Goal: Check status: Check status

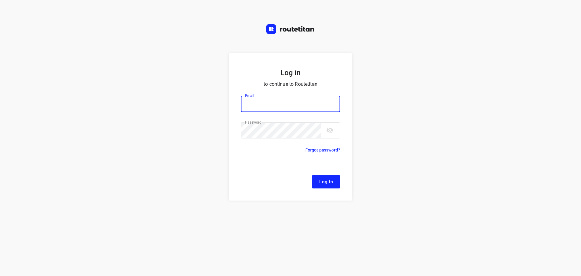
type input "[EMAIL_ADDRESS][DOMAIN_NAME]"
click at [334, 183] on button "Log In" at bounding box center [326, 181] width 28 height 13
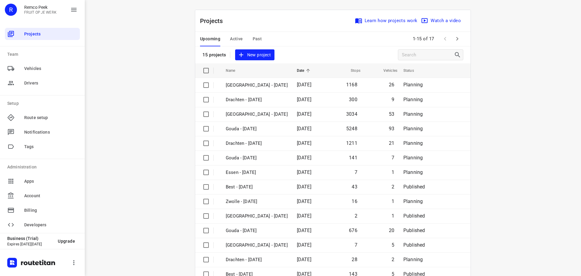
click at [239, 41] on span "Active" at bounding box center [236, 39] width 13 height 8
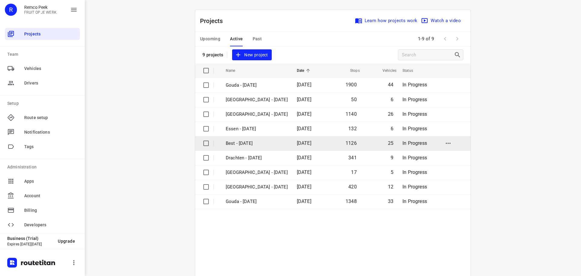
click at [240, 141] on p "Best - [DATE]" at bounding box center [257, 143] width 62 height 7
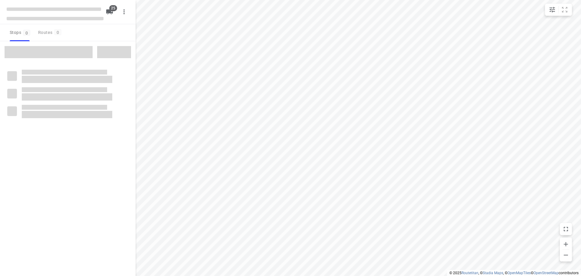
checkbox input "true"
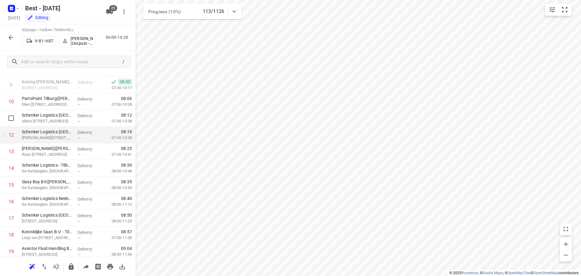
scroll to position [121, 0]
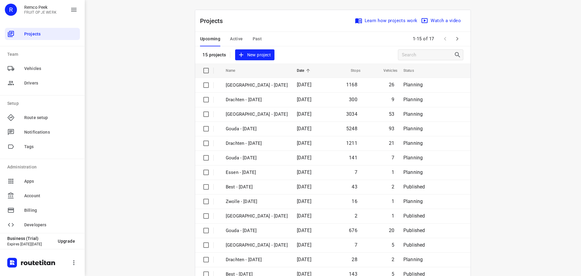
click at [230, 39] on span "Active" at bounding box center [236, 39] width 13 height 8
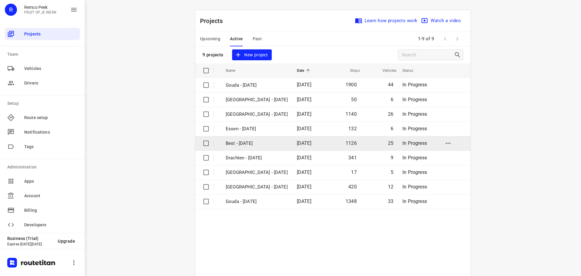
click at [237, 144] on p "Best - [DATE]" at bounding box center [257, 143] width 62 height 7
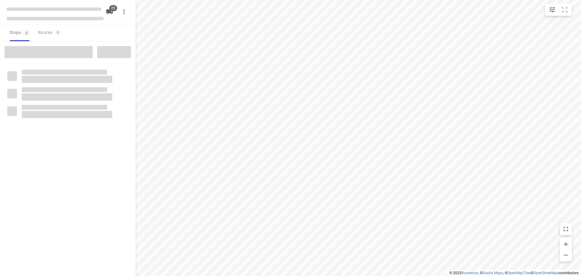
checkbox input "true"
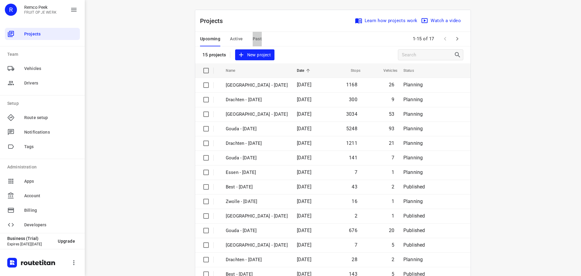
click at [255, 39] on span "Past" at bounding box center [257, 39] width 9 height 8
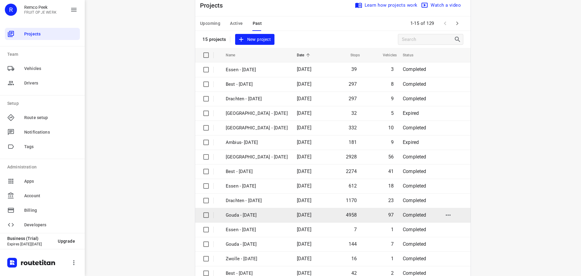
scroll to position [30, 0]
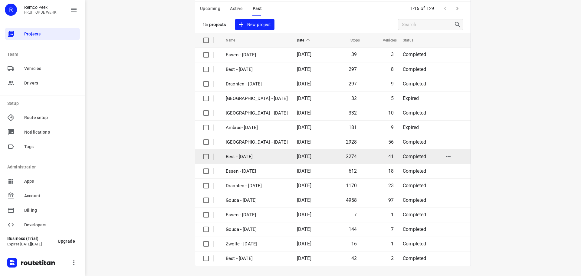
click at [249, 157] on p "Best - [DATE]" at bounding box center [257, 156] width 62 height 7
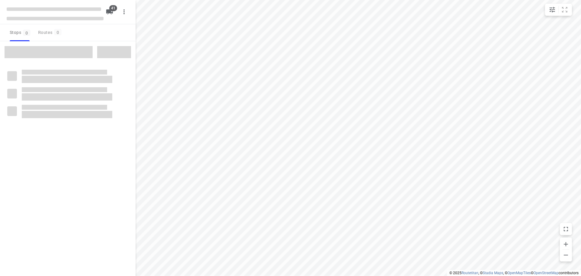
checkbox input "true"
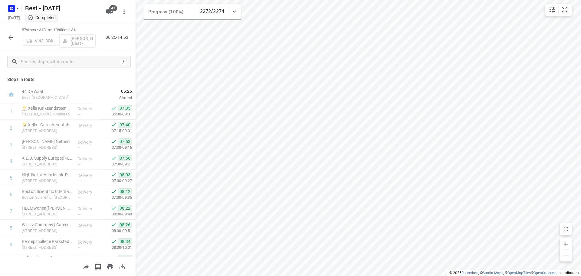
click at [14, 42] on button "button" at bounding box center [11, 37] width 12 height 12
click at [8, 38] on icon "button" at bounding box center [10, 37] width 7 height 7
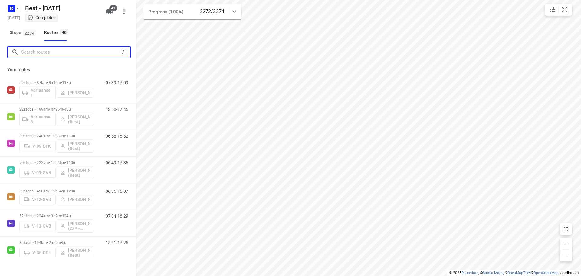
click at [42, 53] on input "Search routes" at bounding box center [70, 51] width 99 height 9
click at [24, 40] on button "Stops 2274" at bounding box center [22, 32] width 31 height 17
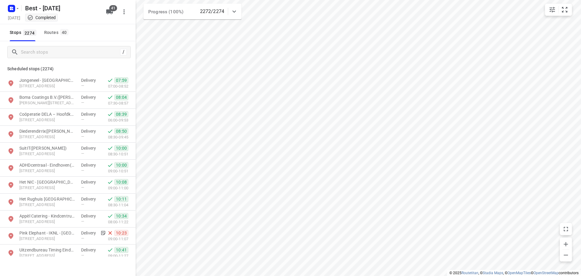
click at [30, 52] on div "/" at bounding box center [68, 52] width 136 height 22
click at [30, 52] on input "Search stops" at bounding box center [69, 51] width 97 height 9
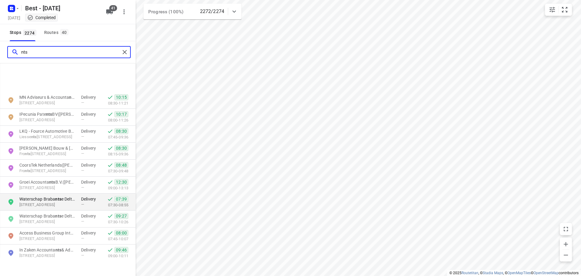
scroll to position [212, 0]
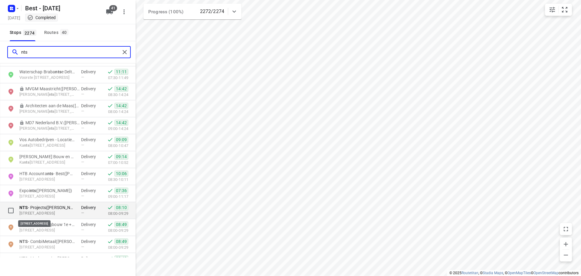
type input "nts"
click at [39, 210] on p "[STREET_ADDRESS]" at bounding box center [47, 213] width 56 height 6
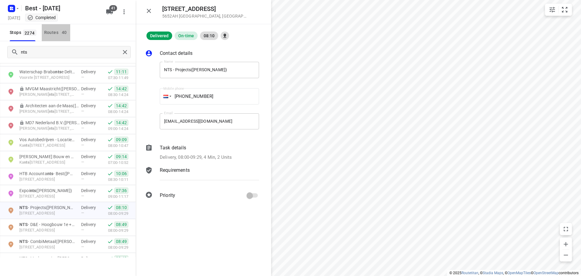
click at [48, 32] on div "Routes 40" at bounding box center [57, 33] width 26 height 8
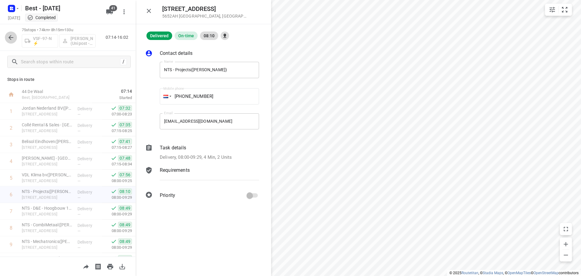
click at [8, 36] on icon "button" at bounding box center [10, 37] width 7 height 7
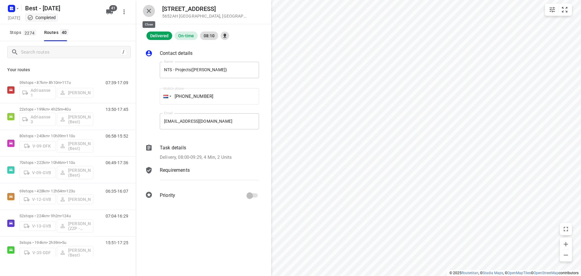
click at [145, 11] on icon "button" at bounding box center [148, 10] width 7 height 7
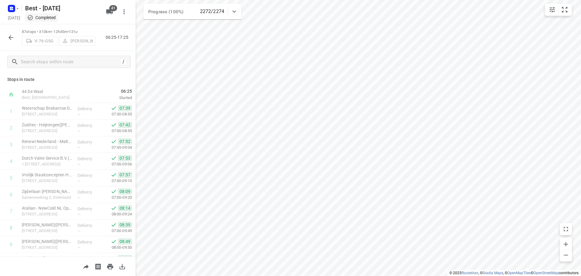
click at [12, 38] on icon "button" at bounding box center [10, 37] width 7 height 7
click at [14, 40] on icon "button" at bounding box center [10, 37] width 7 height 7
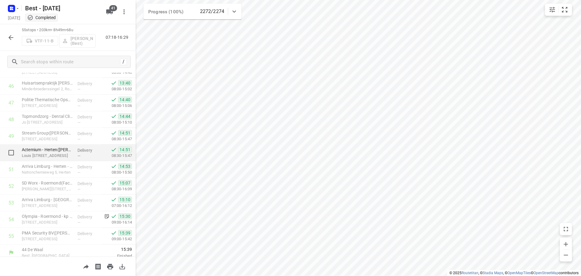
scroll to position [778, 0]
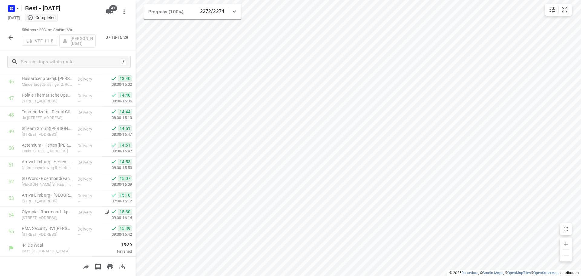
drag, startPoint x: 101, startPoint y: 211, endPoint x: 110, endPoint y: 44, distance: 167.2
click at [110, 44] on div "55 stops • 203km • 8h49m • 68u VTF-11-B [PERSON_NAME] (Best) 07:18-16:29" at bounding box center [68, 37] width 136 height 27
click at [10, 37] on icon "button" at bounding box center [10, 37] width 5 height 5
click at [7, 38] on icon "button" at bounding box center [10, 37] width 7 height 7
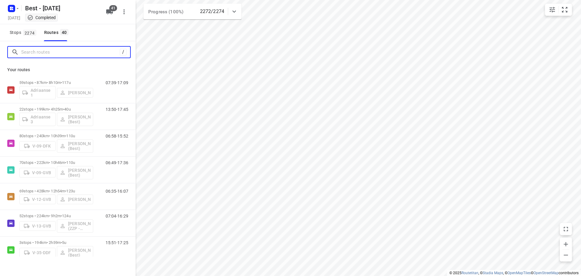
click at [63, 55] on input "Search routes" at bounding box center [70, 51] width 99 height 9
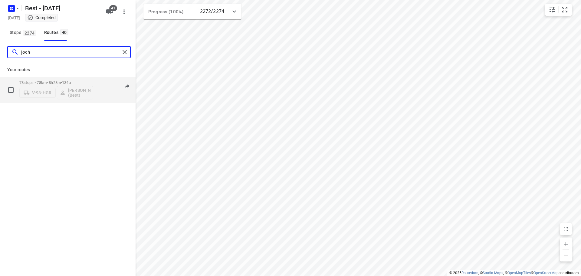
type input "joch"
click at [111, 92] on div "06:29-15:40" at bounding box center [113, 91] width 30 height 22
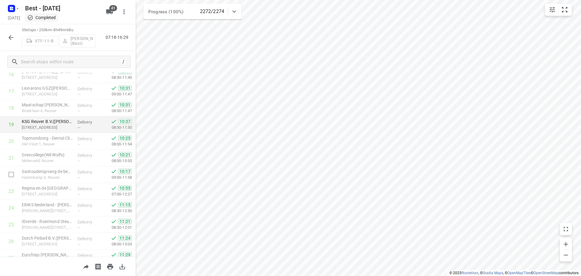
scroll to position [302, 0]
click at [8, 37] on icon "button" at bounding box center [10, 37] width 7 height 7
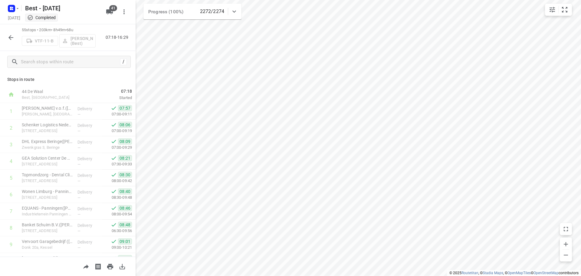
click at [10, 39] on icon "button" at bounding box center [10, 37] width 7 height 7
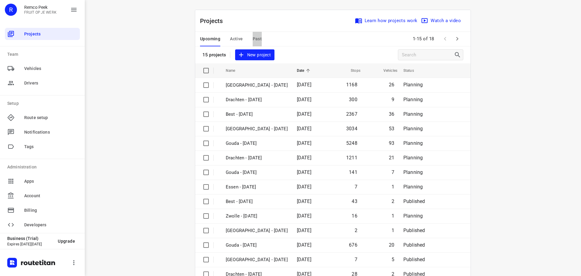
click at [253, 38] on span "Past" at bounding box center [257, 39] width 9 height 8
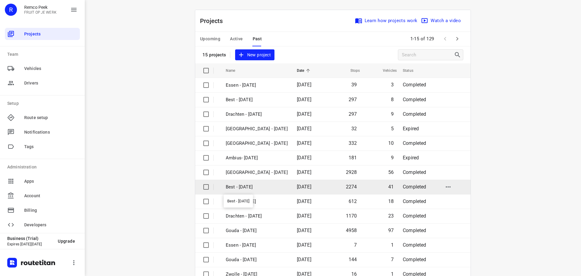
click at [241, 187] on p "Best - [DATE]" at bounding box center [257, 186] width 62 height 7
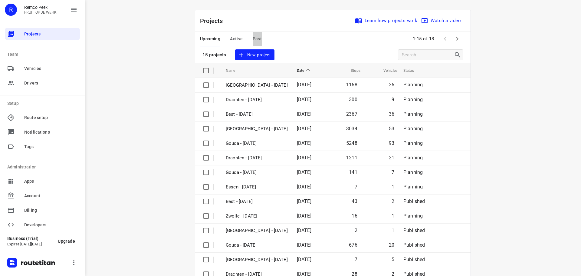
click at [256, 39] on span "Past" at bounding box center [257, 39] width 9 height 8
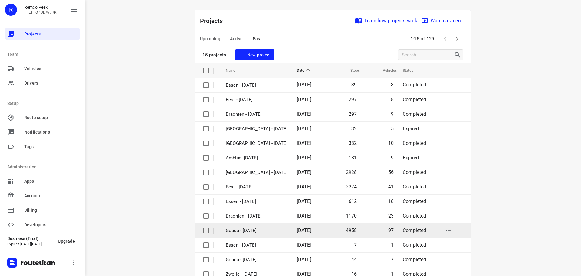
click at [244, 234] on p "Gouda - [DATE]" at bounding box center [257, 230] width 62 height 7
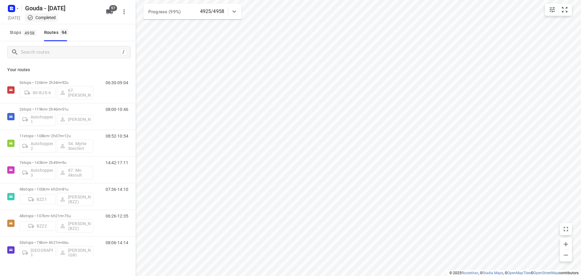
type input "distance"
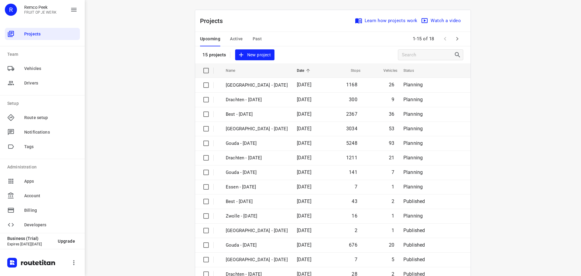
click at [253, 34] on button "Past" at bounding box center [257, 39] width 9 height 15
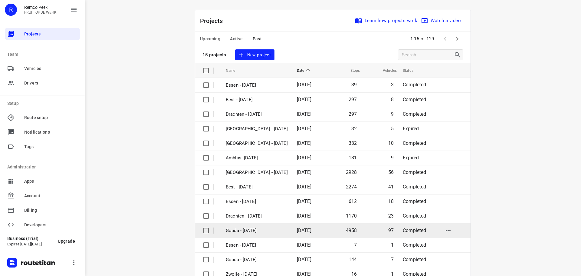
scroll to position [30, 0]
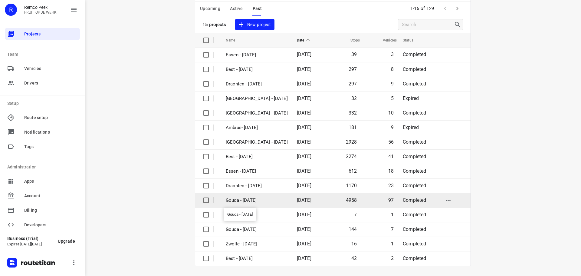
click at [247, 203] on p "Gouda - [DATE]" at bounding box center [257, 200] width 62 height 7
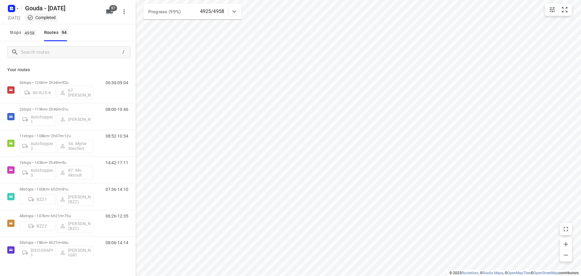
type input "distance"
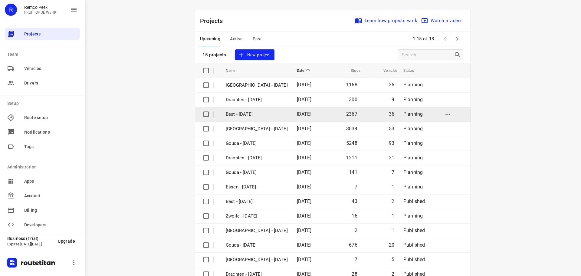
click at [239, 116] on p "Best - [DATE]" at bounding box center [257, 114] width 62 height 7
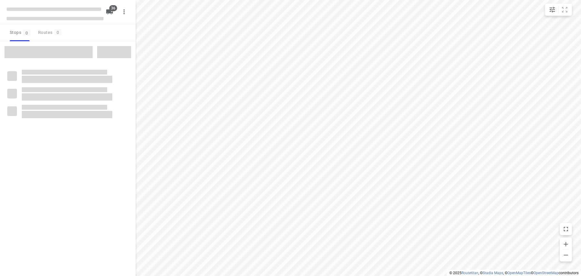
checkbox input "true"
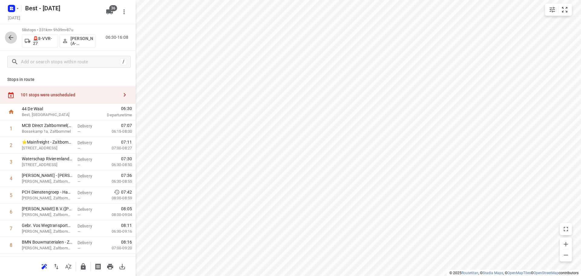
click at [8, 40] on icon "button" at bounding box center [10, 37] width 7 height 7
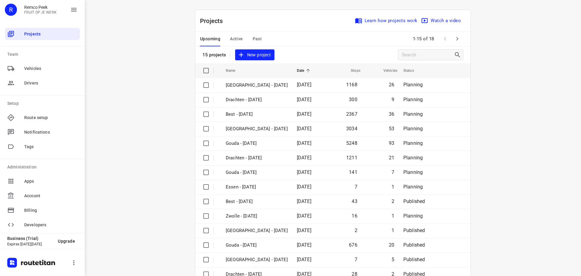
click at [253, 38] on span "Past" at bounding box center [257, 39] width 9 height 8
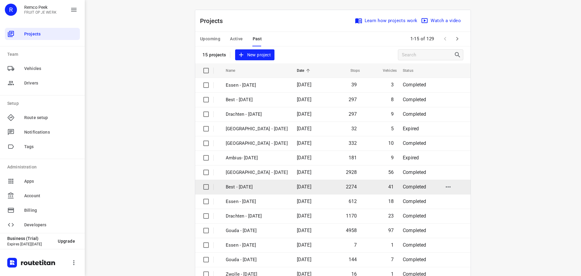
click at [234, 182] on td "Best - [DATE]" at bounding box center [256, 186] width 72 height 15
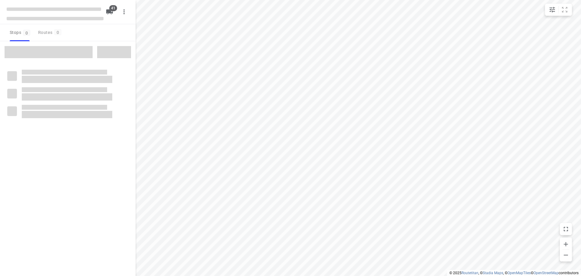
checkbox input "true"
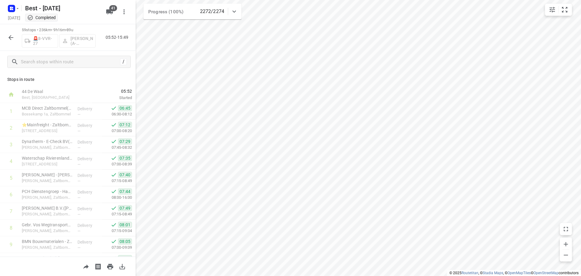
click at [11, 38] on icon "button" at bounding box center [10, 37] width 7 height 7
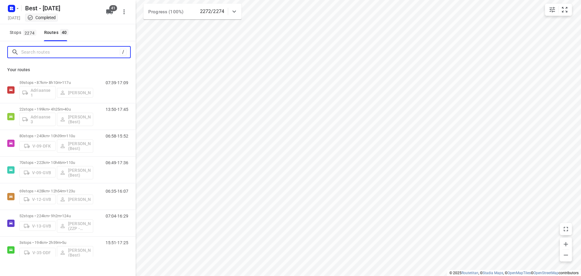
click at [34, 55] on input "Search routes" at bounding box center [70, 51] width 99 height 9
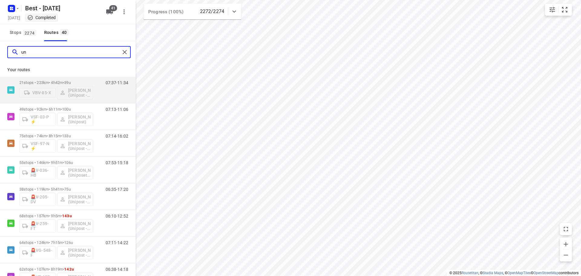
type input "u"
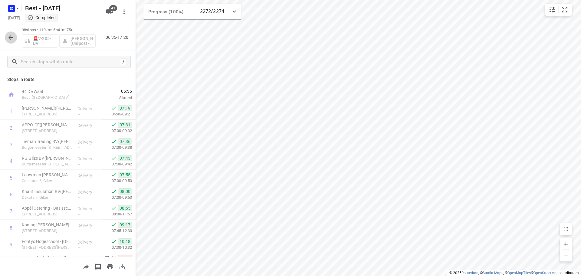
click at [12, 36] on icon "button" at bounding box center [10, 37] width 7 height 7
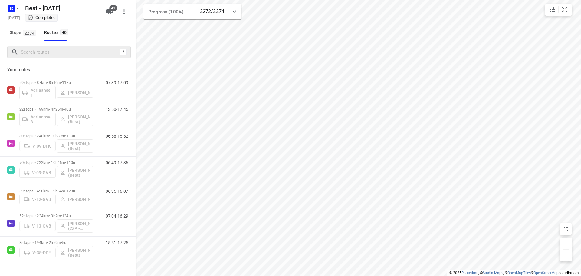
click at [34, 58] on div "/" at bounding box center [68, 52] width 123 height 12
click at [26, 55] on input "Search routes" at bounding box center [75, 51] width 109 height 9
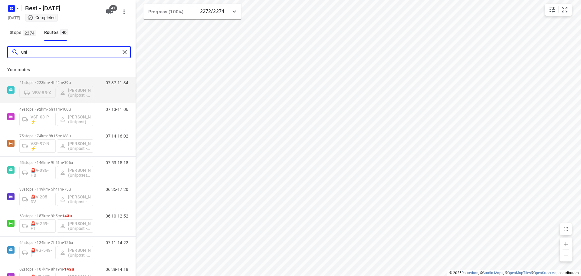
type input "uni"
click at [129, 54] on div at bounding box center [125, 51] width 11 height 9
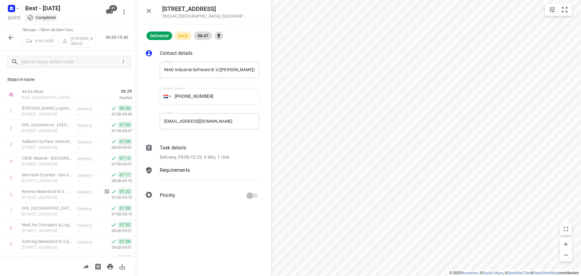
click at [143, 10] on div "Kronehoefstraat 70 5622AC Eindhoven , Netherlands" at bounding box center [204, 12] width 136 height 24
click at [148, 11] on icon "button" at bounding box center [148, 10] width 7 height 7
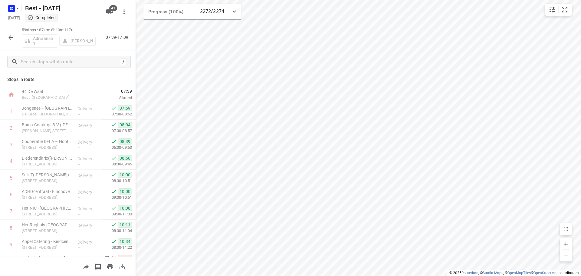
click at [13, 40] on icon "button" at bounding box center [10, 37] width 7 height 7
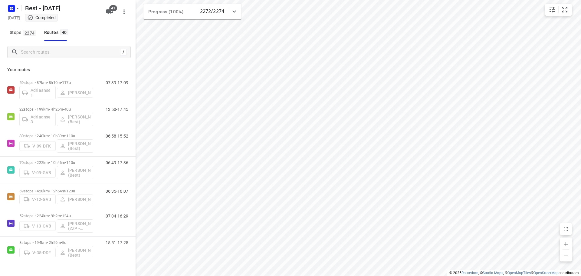
click at [32, 58] on div "/" at bounding box center [68, 52] width 136 height 22
click at [34, 54] on input "Search routes" at bounding box center [75, 51] width 109 height 9
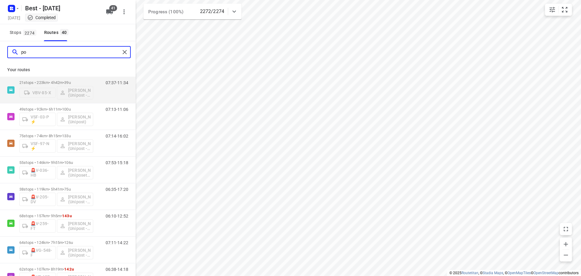
type input "p"
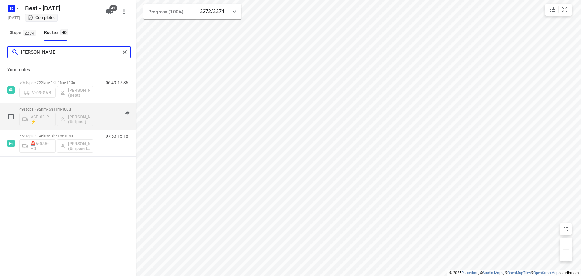
type input "omar"
click at [102, 121] on div "07:13-11:06" at bounding box center [113, 118] width 30 height 22
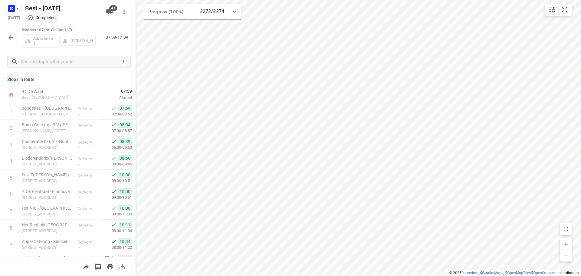
click at [14, 36] on icon "button" at bounding box center [10, 37] width 7 height 7
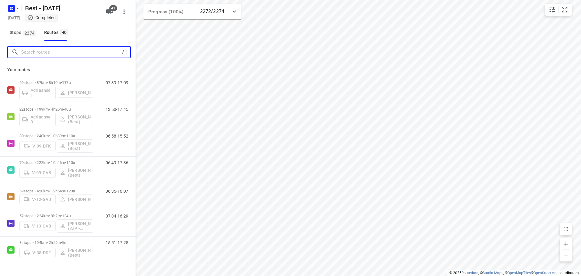
click at [48, 53] on input "Search routes" at bounding box center [70, 51] width 99 height 9
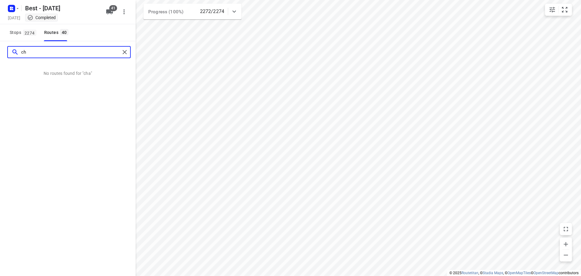
type input "c"
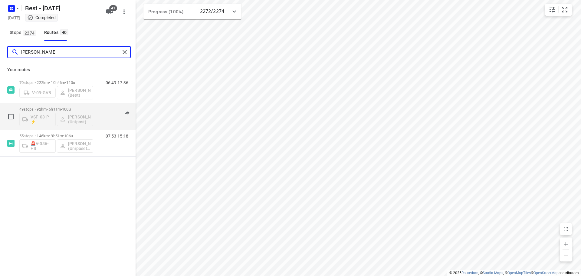
type input "omar"
click at [103, 112] on div "07:13-11:06" at bounding box center [113, 118] width 30 height 22
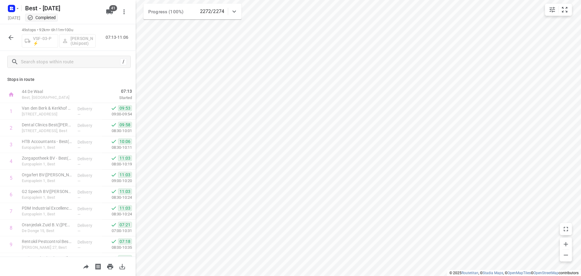
click at [12, 40] on icon "button" at bounding box center [10, 37] width 7 height 7
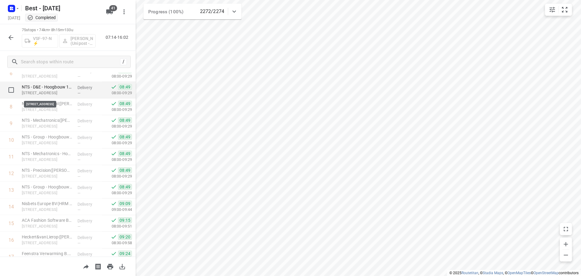
scroll to position [91, 0]
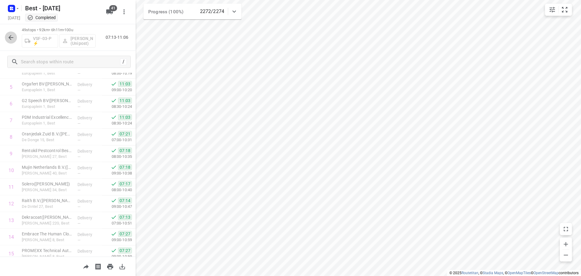
click at [11, 36] on icon "button" at bounding box center [10, 37] width 7 height 7
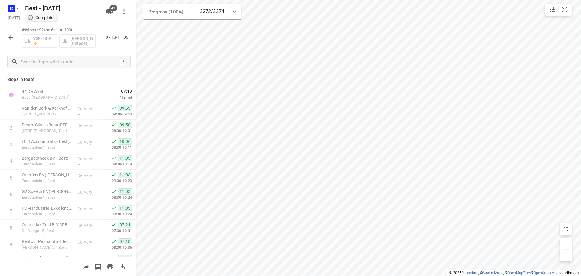
click at [17, 36] on div "49 stops • 92km • 6h11m • 100u VSF-03-P ⚡ Omar Alzeadi (Unipost) 07:13-11:06" at bounding box center [68, 37] width 136 height 27
click at [14, 37] on icon "button" at bounding box center [10, 37] width 7 height 7
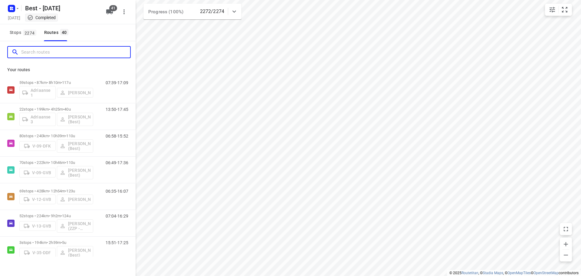
click at [45, 55] on input "Search routes" at bounding box center [75, 51] width 109 height 9
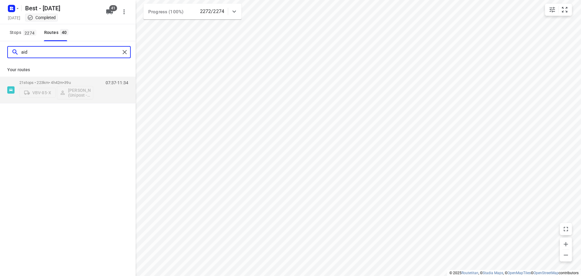
type input "aid"
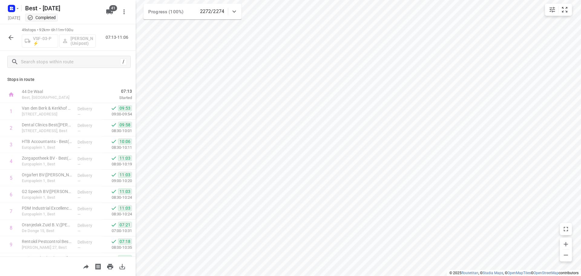
click at [8, 39] on icon "button" at bounding box center [10, 37] width 7 height 7
